Goal: Task Accomplishment & Management: Use online tool/utility

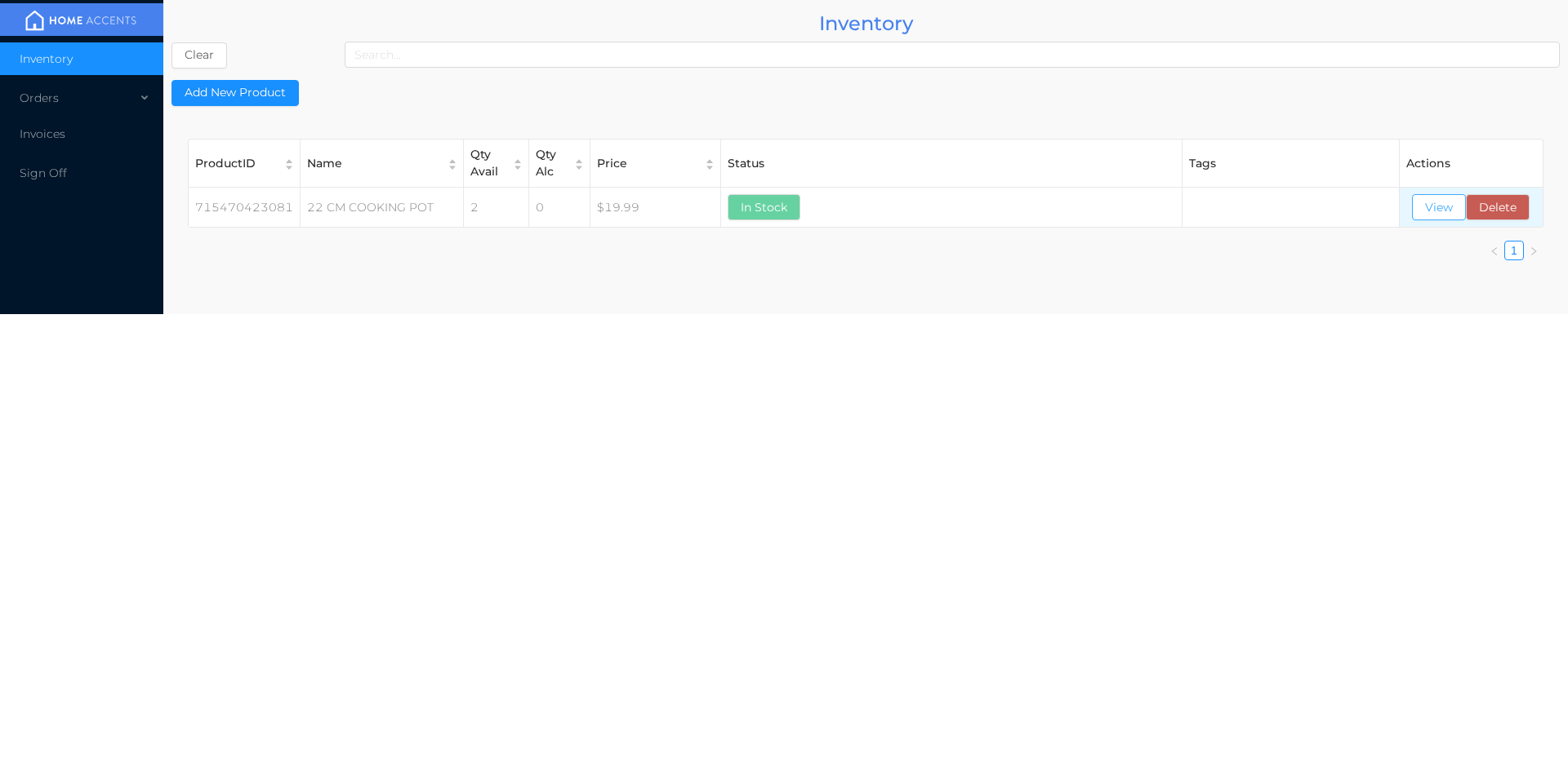
click at [1434, 213] on button "View" at bounding box center [1439, 207] width 54 height 26
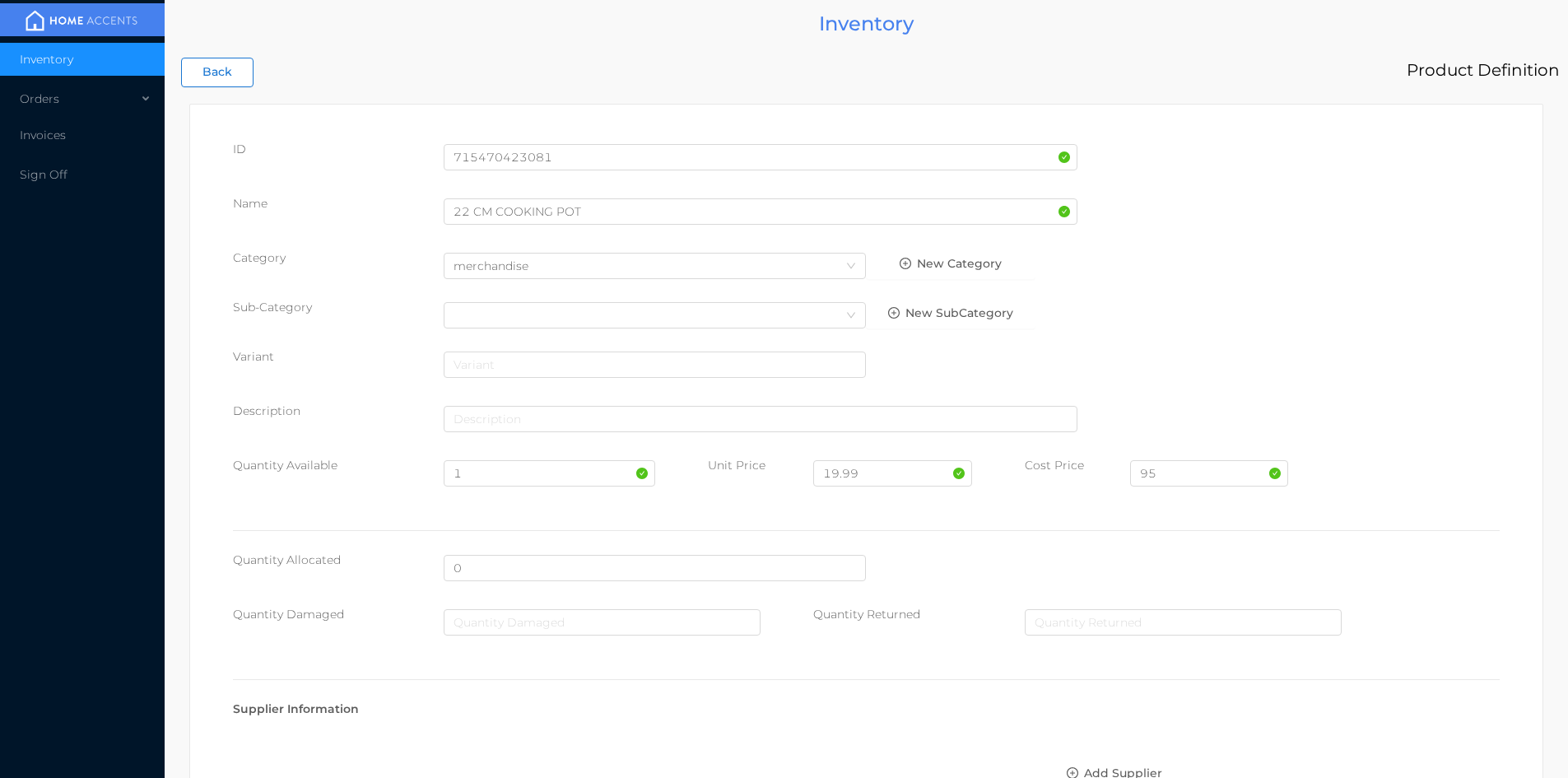
click at [231, 71] on button "Back" at bounding box center [217, 72] width 73 height 30
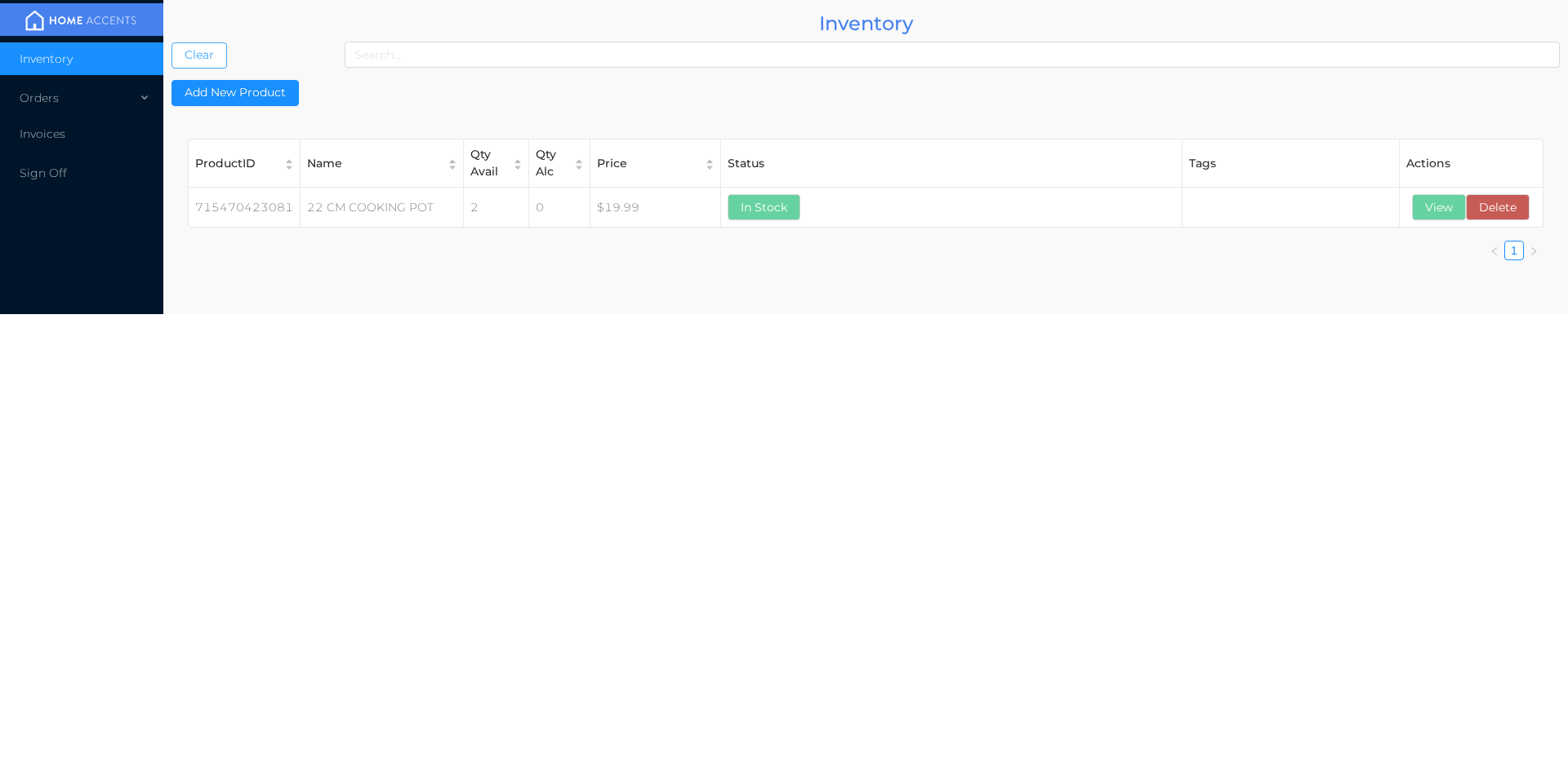
click at [208, 64] on button "Clear" at bounding box center [199, 55] width 56 height 26
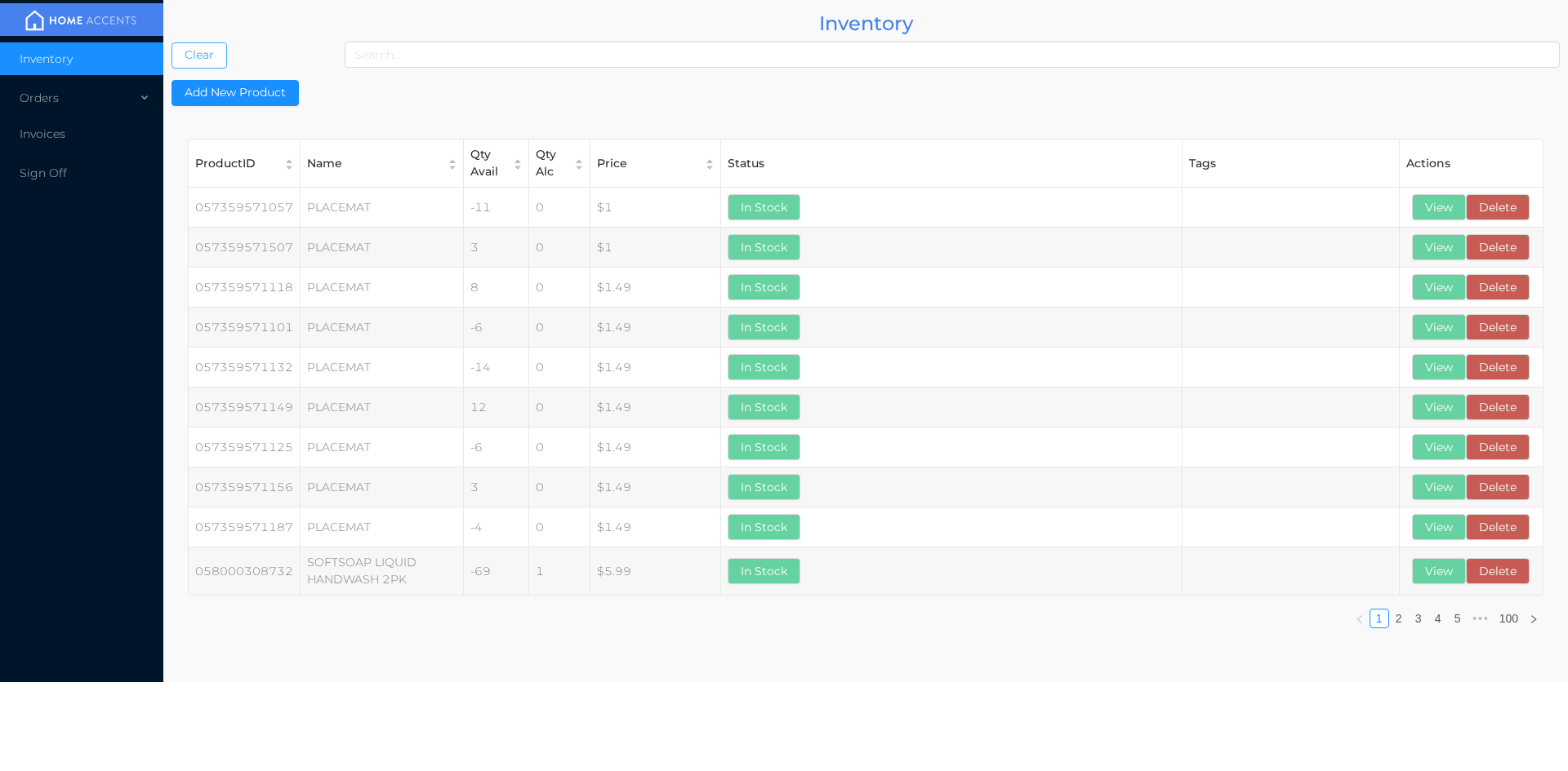
click at [171, 42] on button "Clear" at bounding box center [199, 55] width 56 height 26
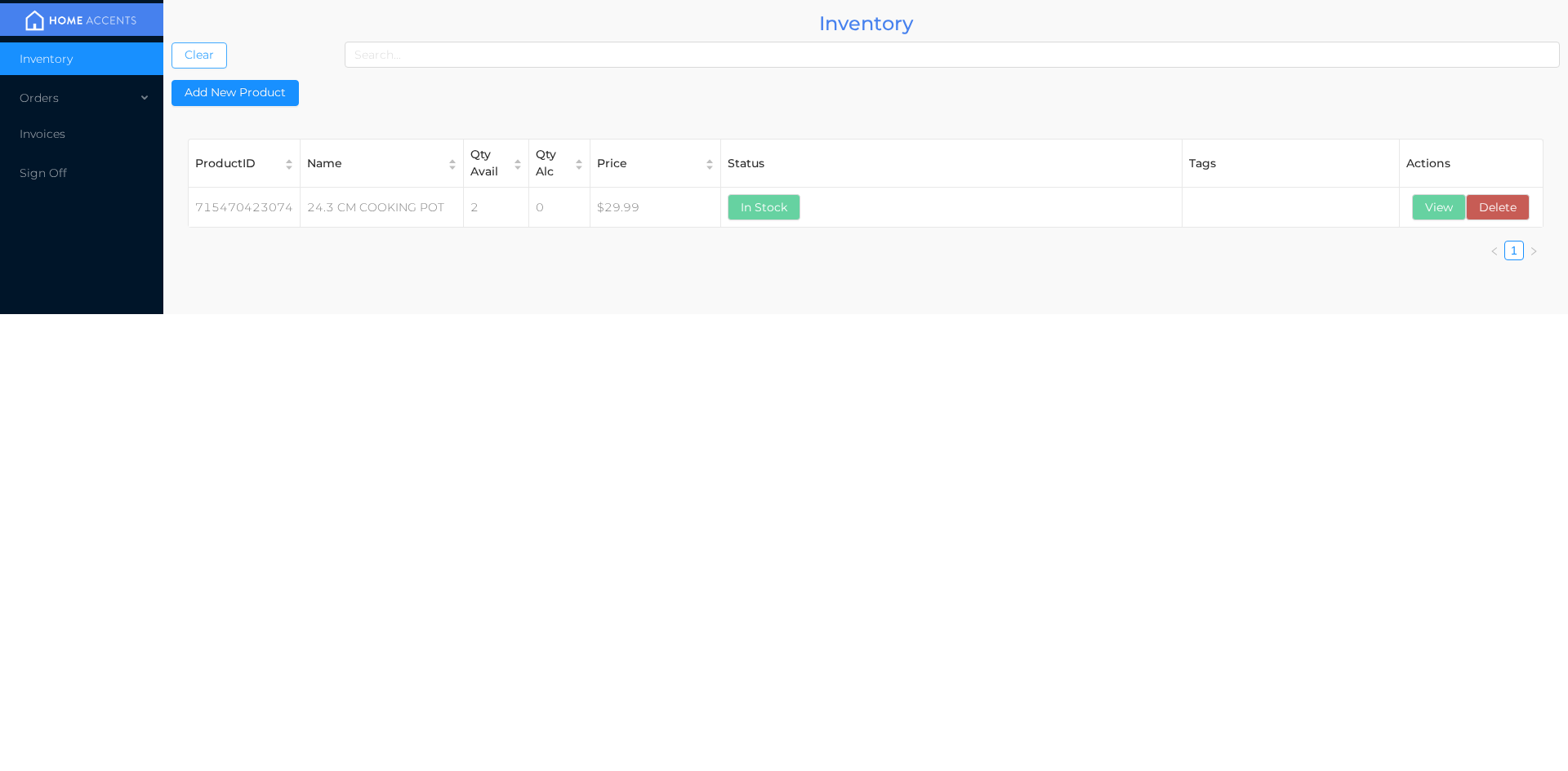
click at [209, 62] on button "Clear" at bounding box center [199, 55] width 56 height 26
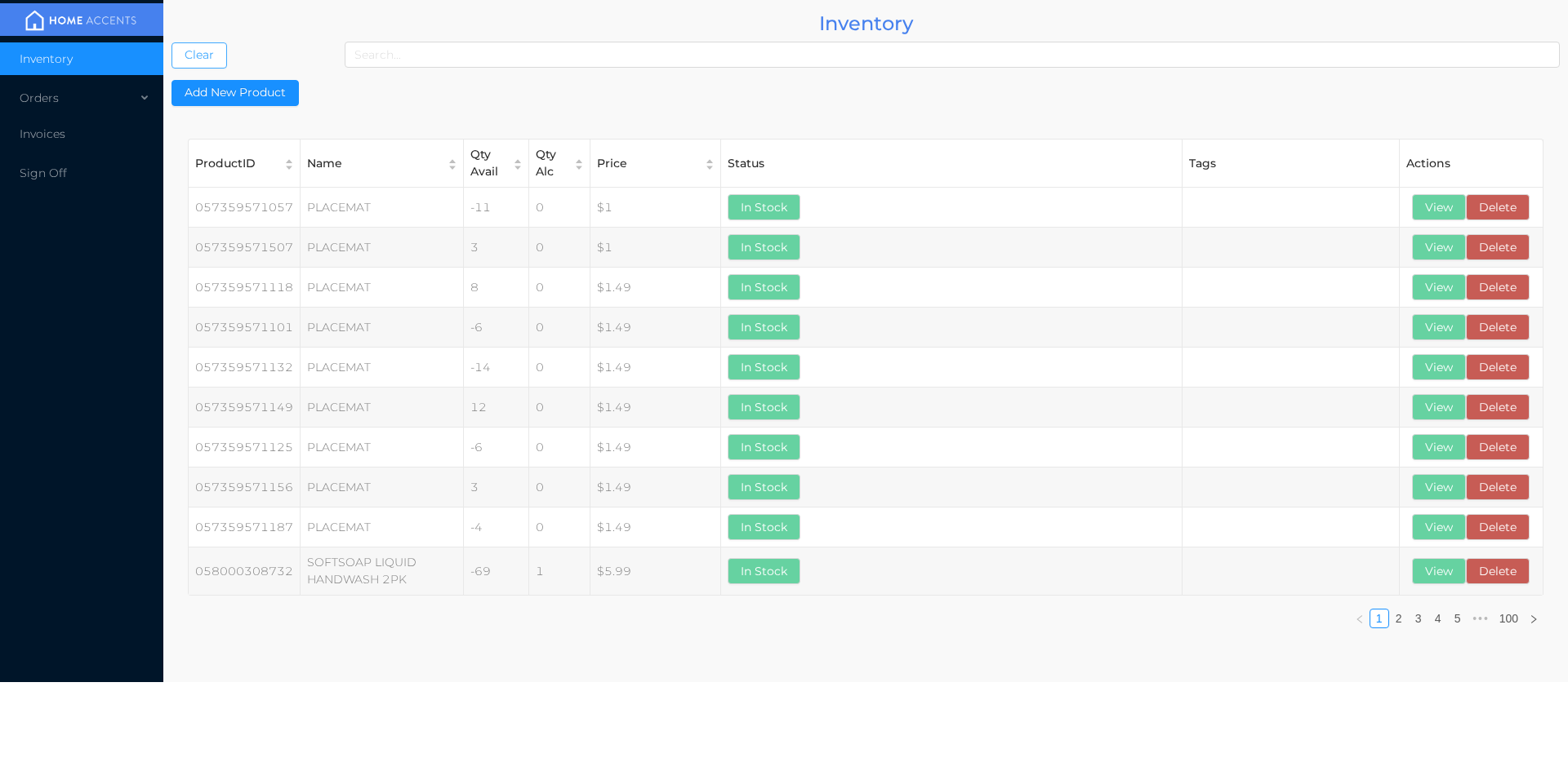
click at [171, 42] on button "Clear" at bounding box center [199, 55] width 56 height 26
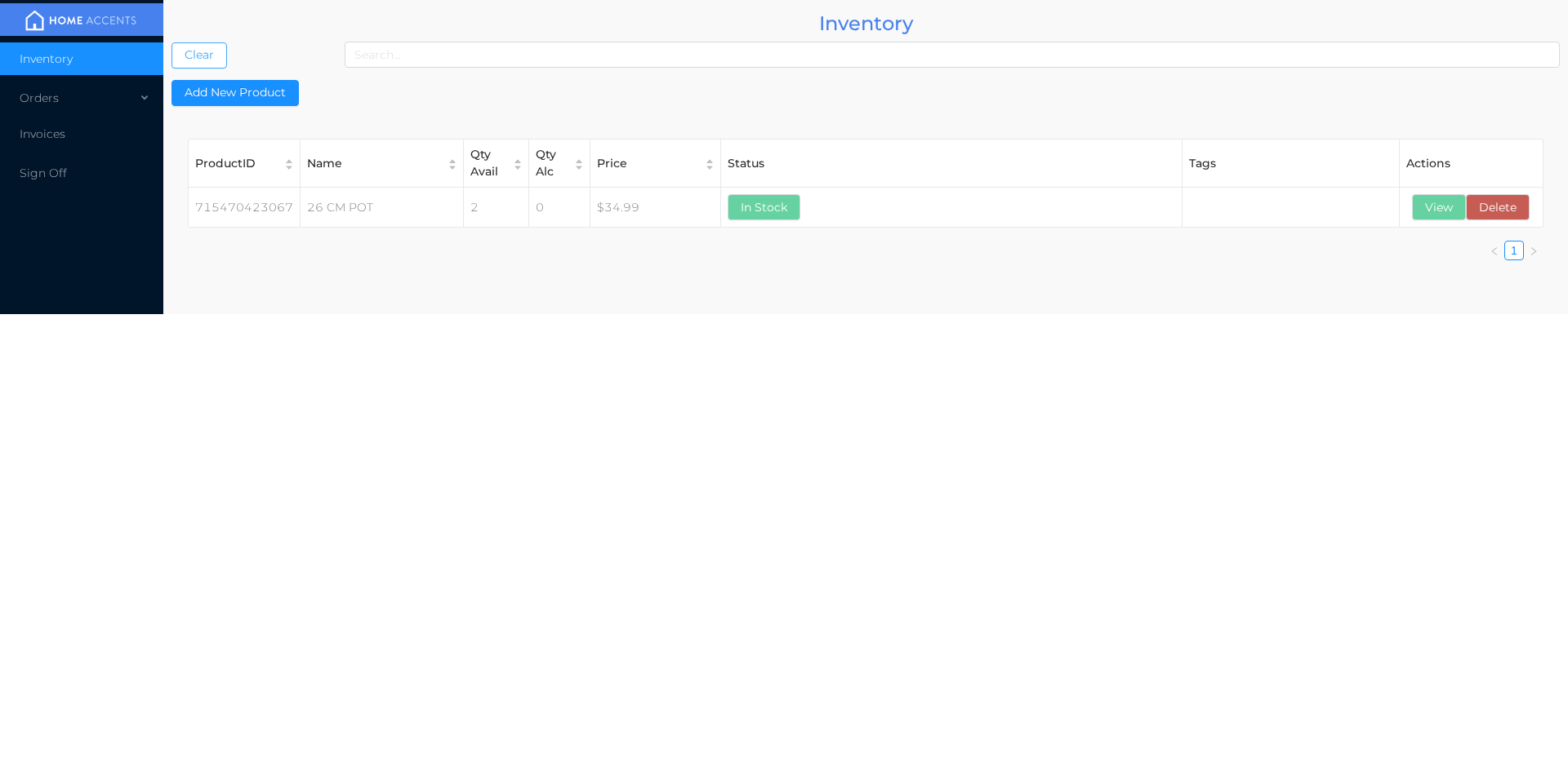
click at [217, 50] on button "Clear" at bounding box center [199, 55] width 56 height 26
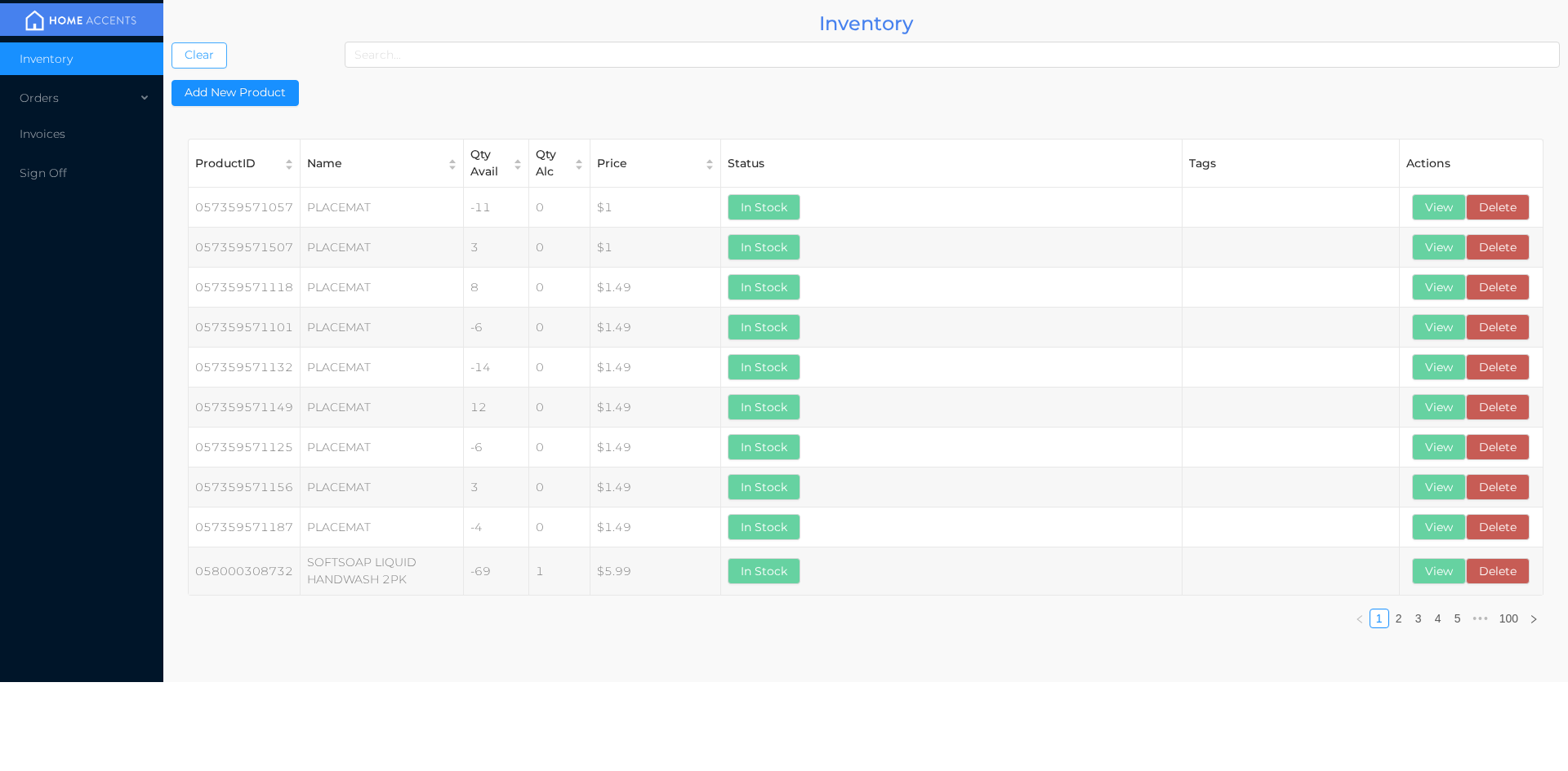
click at [171, 42] on button "Clear" at bounding box center [199, 55] width 56 height 26
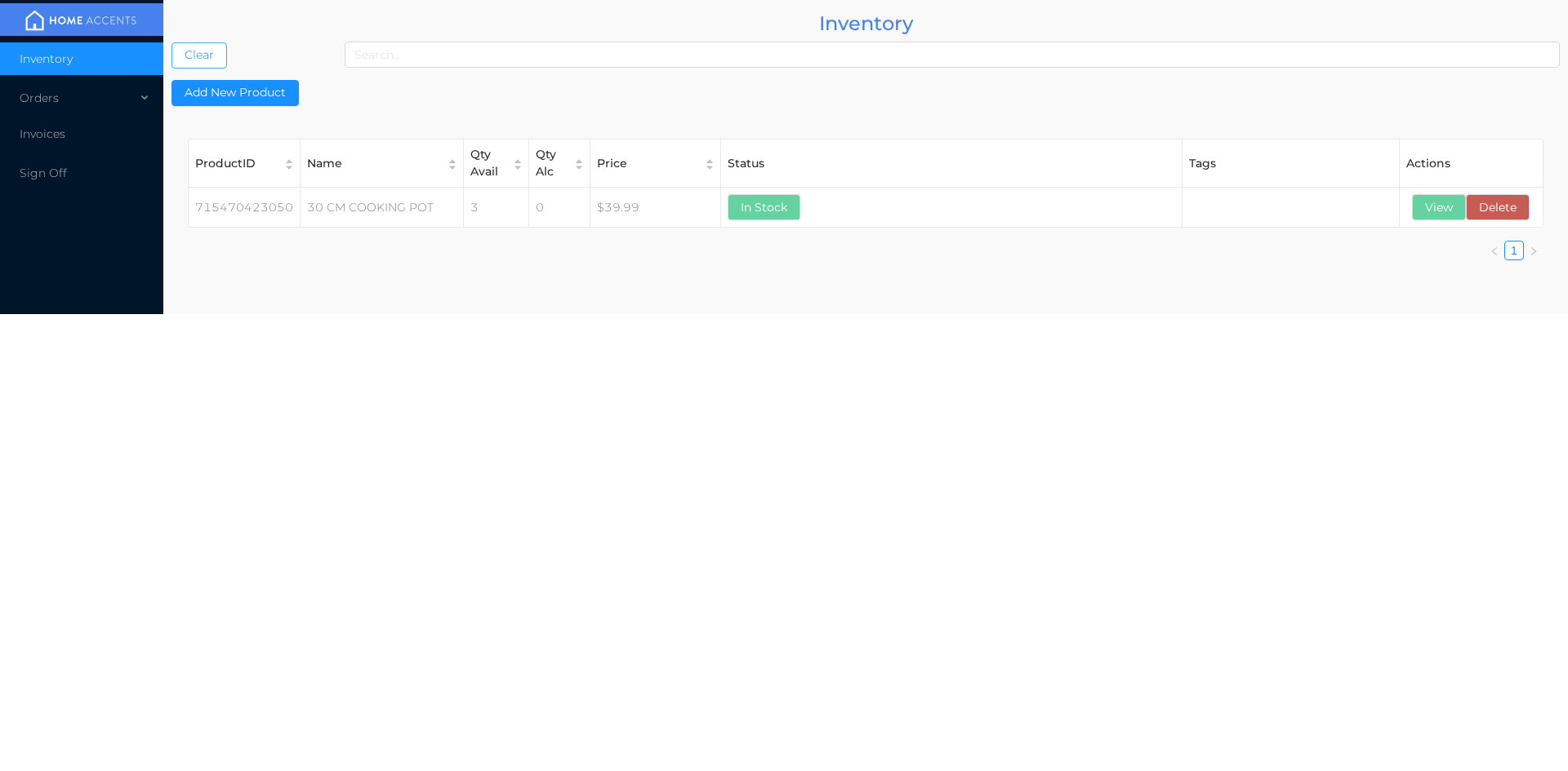
click at [171, 42] on button "Clear" at bounding box center [199, 55] width 56 height 26
click at [217, 59] on button "Clear" at bounding box center [199, 55] width 56 height 26
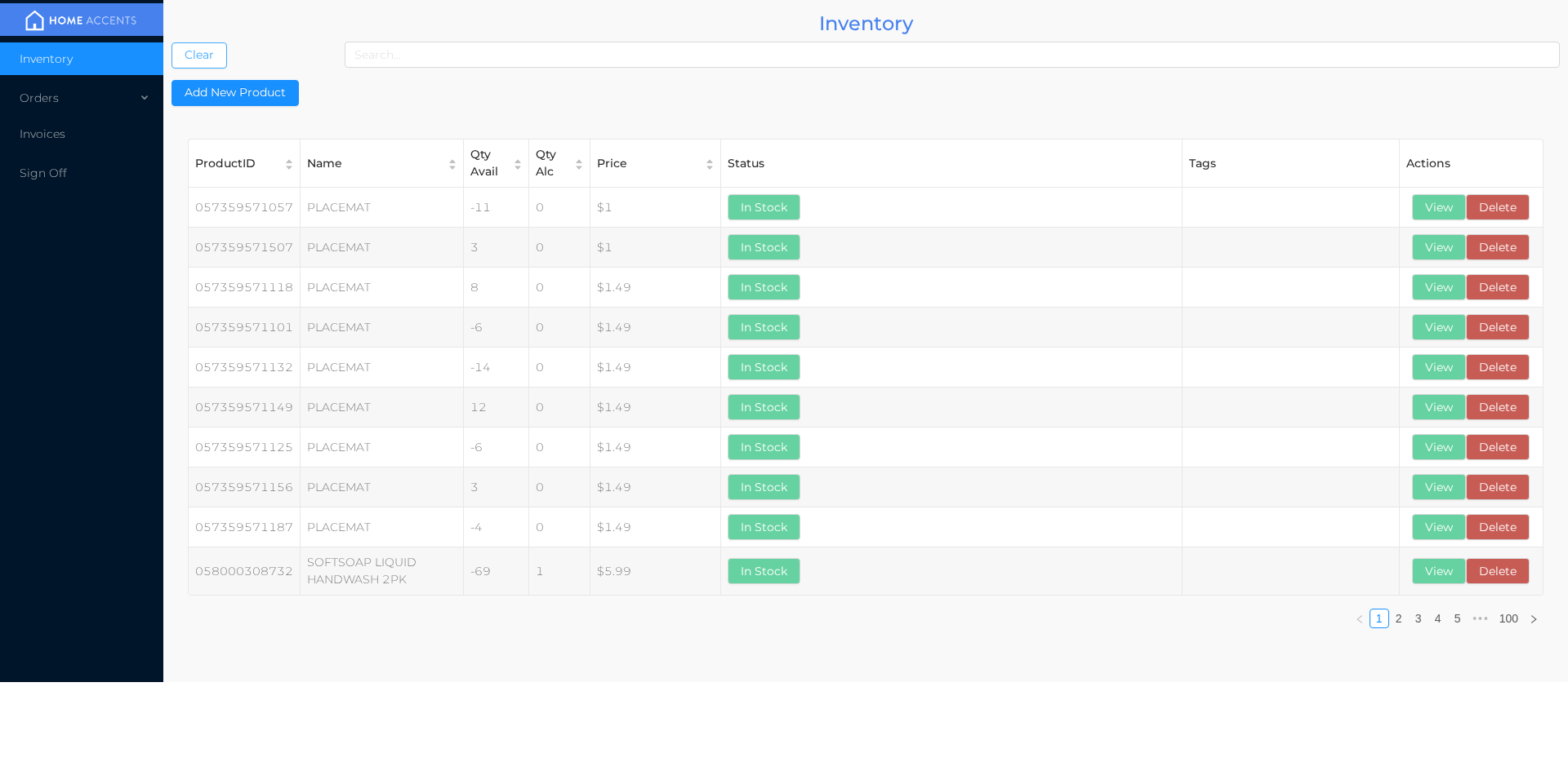
click at [171, 42] on button "Clear" at bounding box center [199, 55] width 56 height 26
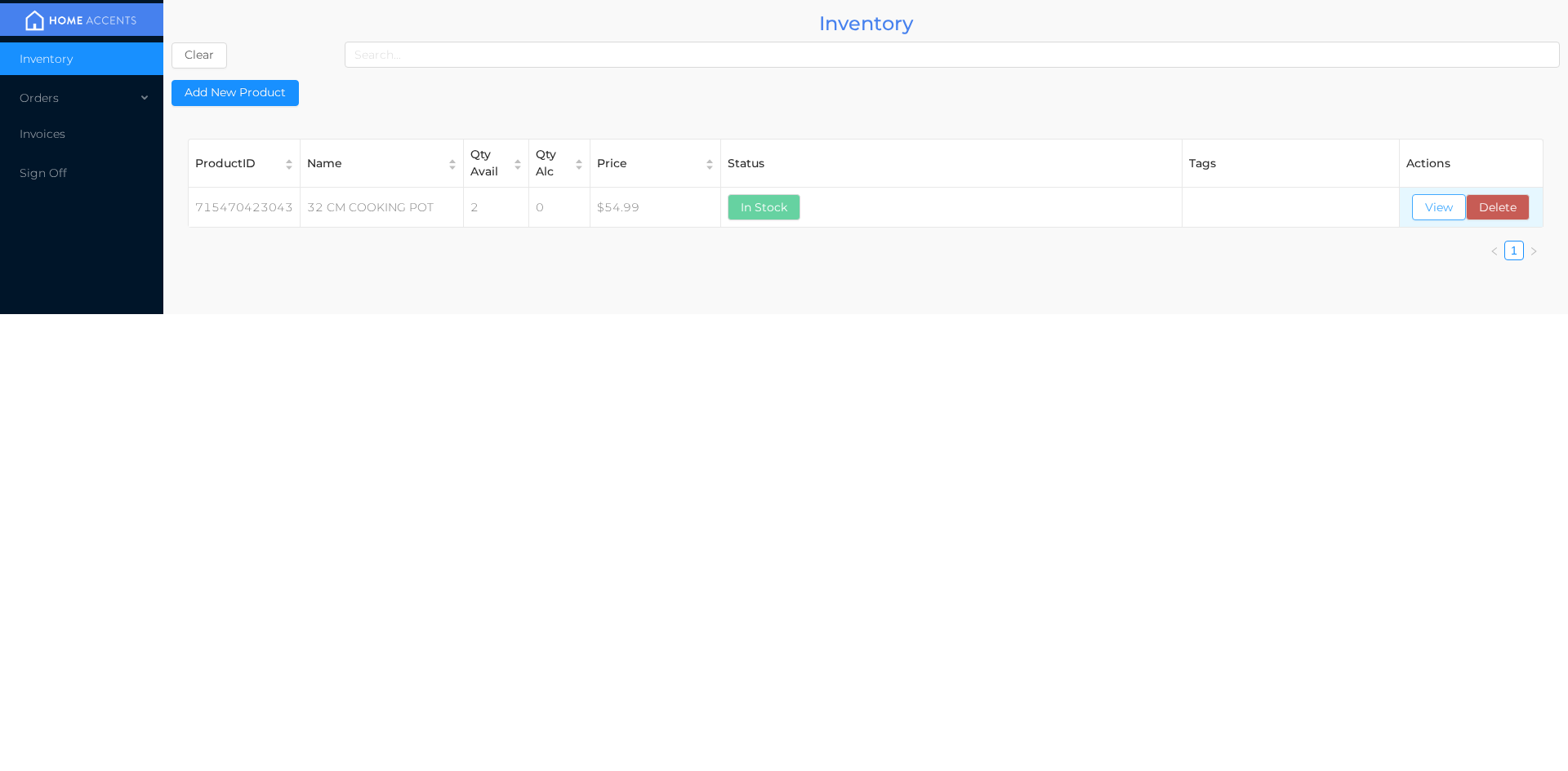
click at [1435, 213] on button "View" at bounding box center [1439, 207] width 54 height 26
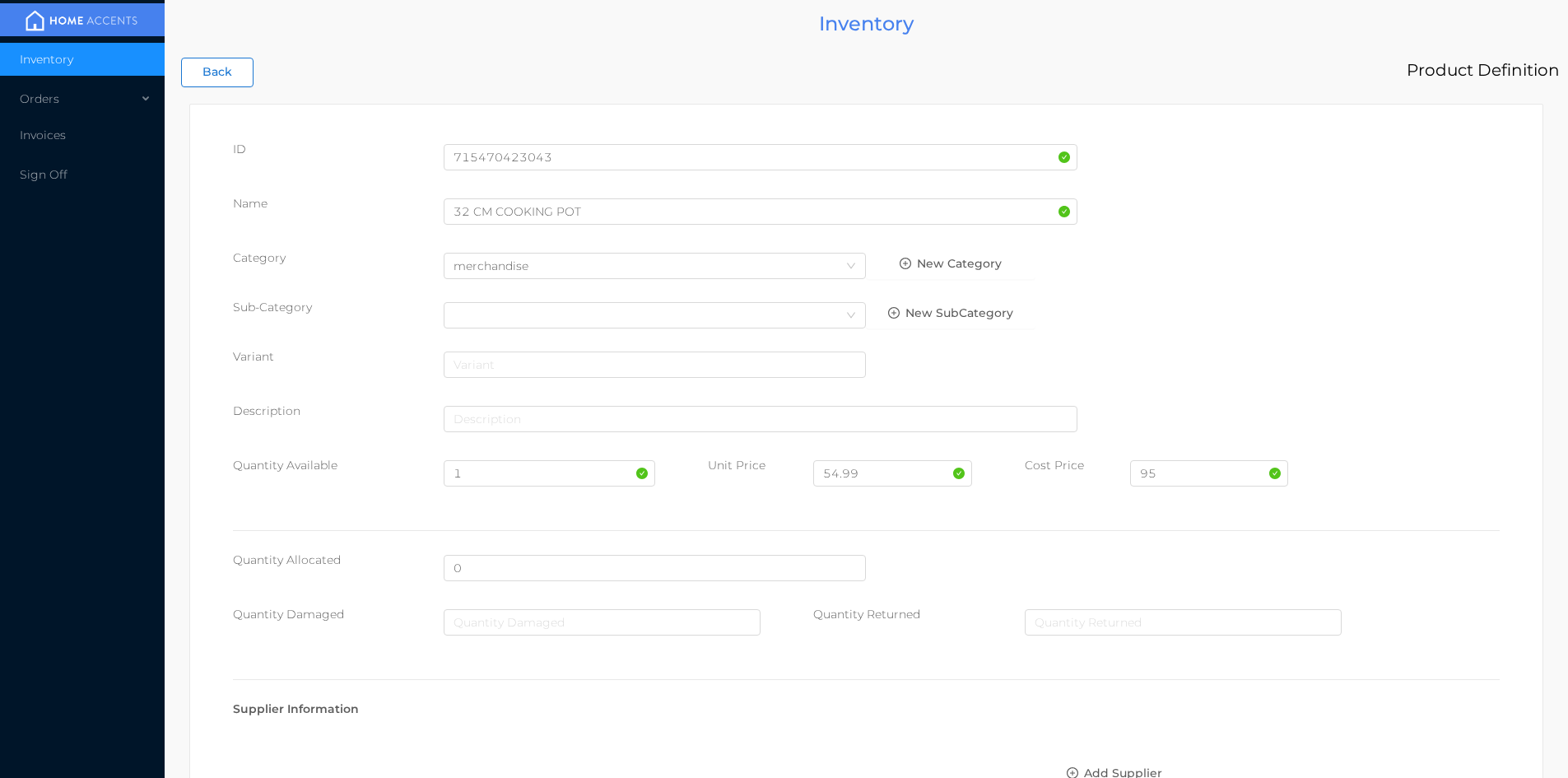
click at [216, 81] on button "Back" at bounding box center [217, 72] width 73 height 30
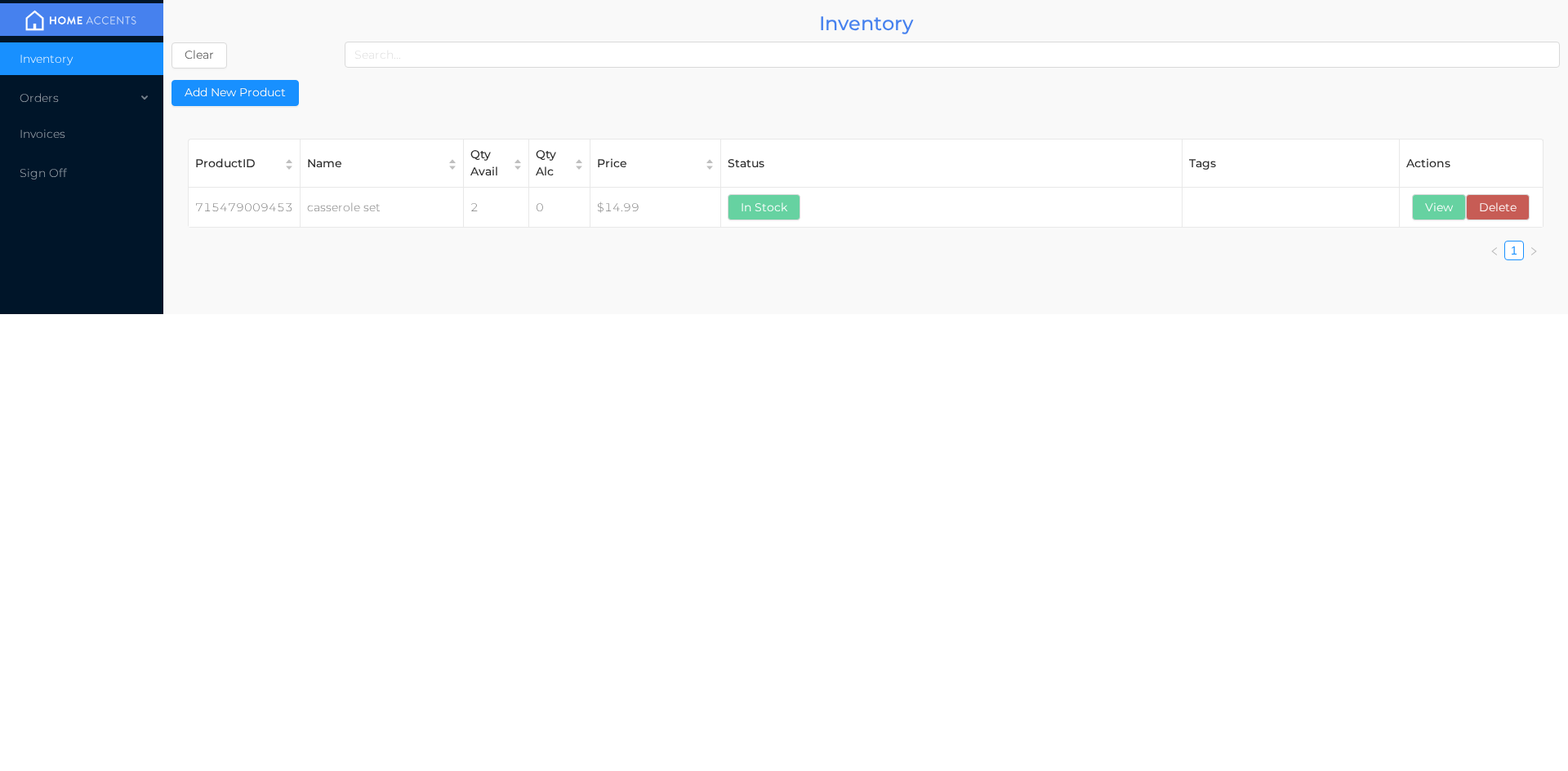
click at [1418, 211] on button "View" at bounding box center [1439, 207] width 54 height 26
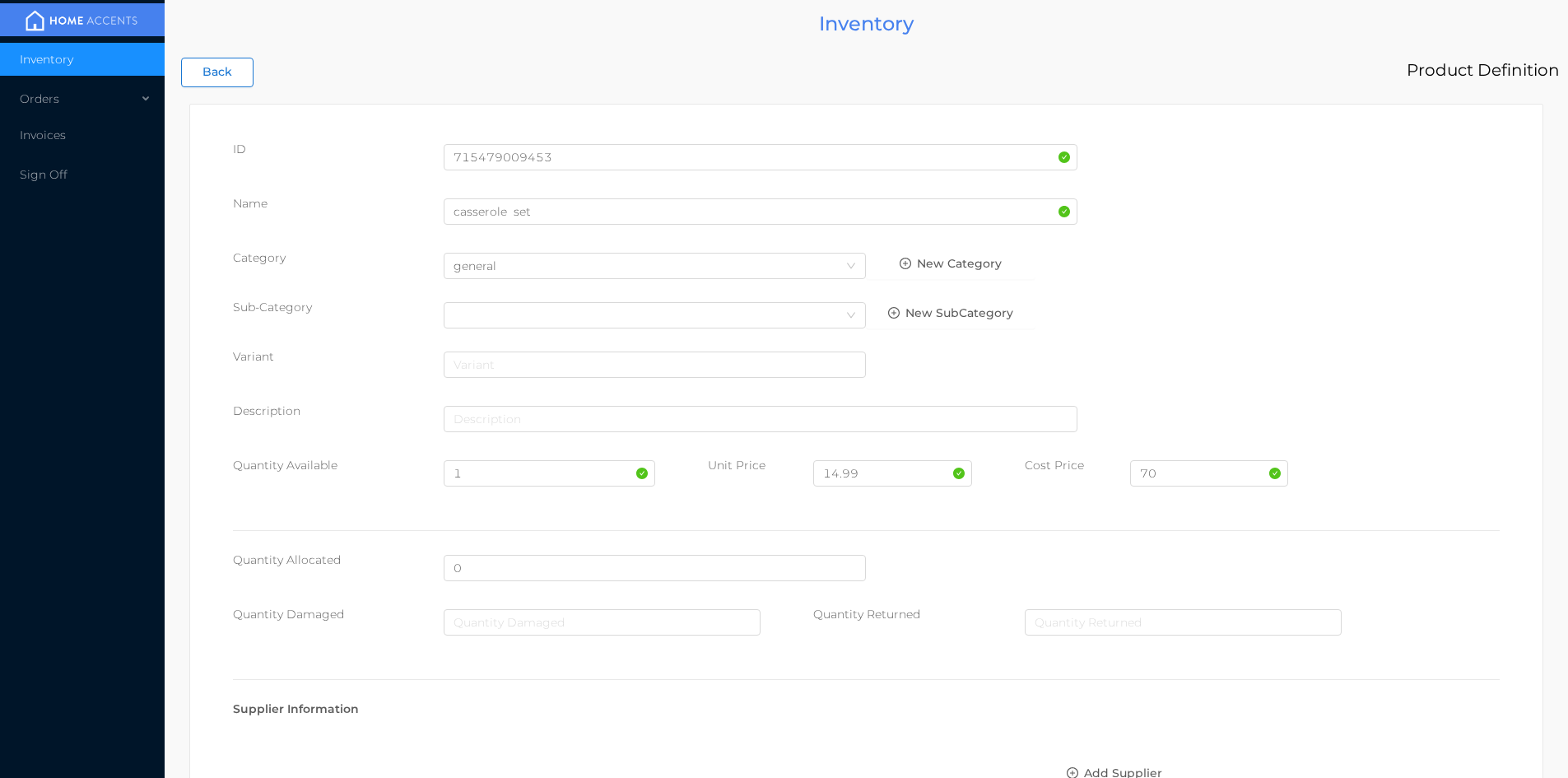
click at [225, 78] on button "Back" at bounding box center [217, 72] width 73 height 30
